Goal: Task Accomplishment & Management: Manage account settings

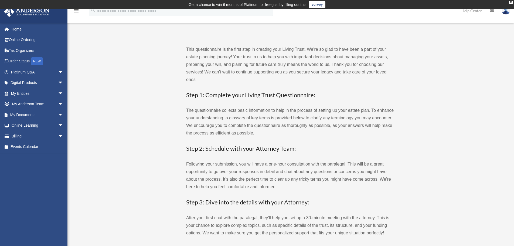
click at [503, 15] on link at bounding box center [506, 11] width 16 height 24
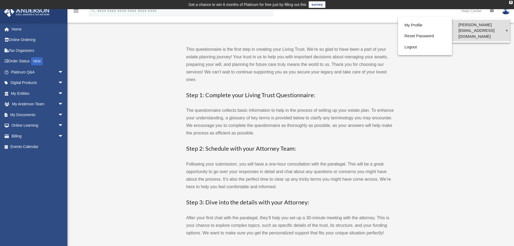
click at [480, 26] on link "[PERSON_NAME][EMAIL_ADDRESS][DOMAIN_NAME]" at bounding box center [481, 31] width 58 height 22
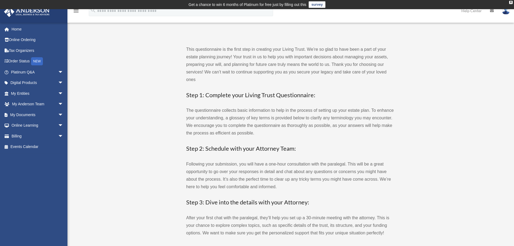
click at [509, 14] on link at bounding box center [506, 11] width 16 height 24
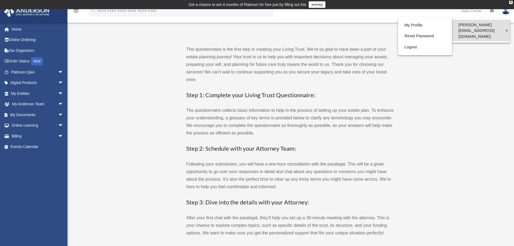
click at [480, 23] on link "[PERSON_NAME][EMAIL_ADDRESS][DOMAIN_NAME]" at bounding box center [481, 31] width 58 height 22
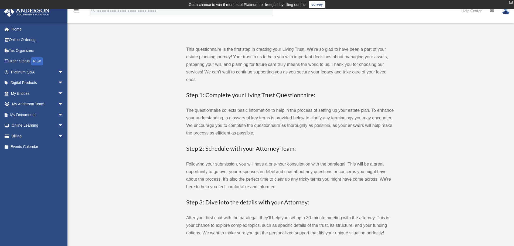
click at [511, 1] on div "X" at bounding box center [511, 2] width 4 height 3
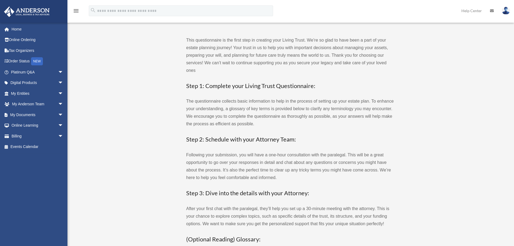
click at [504, 6] on link at bounding box center [506, 11] width 16 height 24
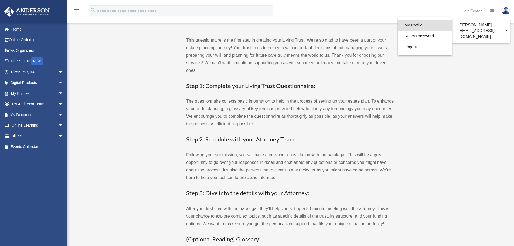
click at [416, 26] on link "My Profile" at bounding box center [425, 25] width 54 height 11
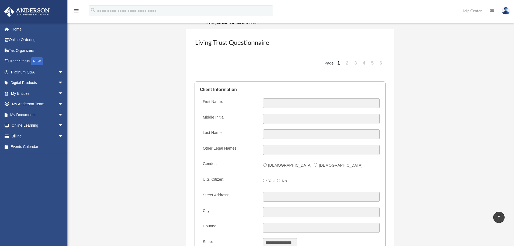
scroll to position [540, 0]
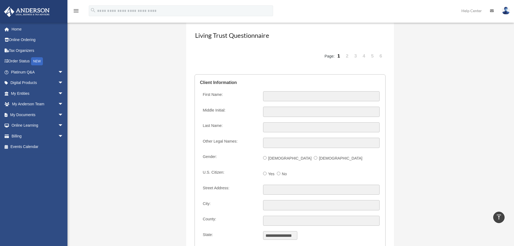
click at [507, 11] on img at bounding box center [506, 11] width 8 height 8
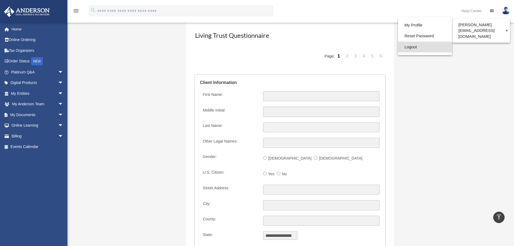
click at [400, 45] on link "Logout" at bounding box center [425, 47] width 54 height 11
